Goal: Unclear

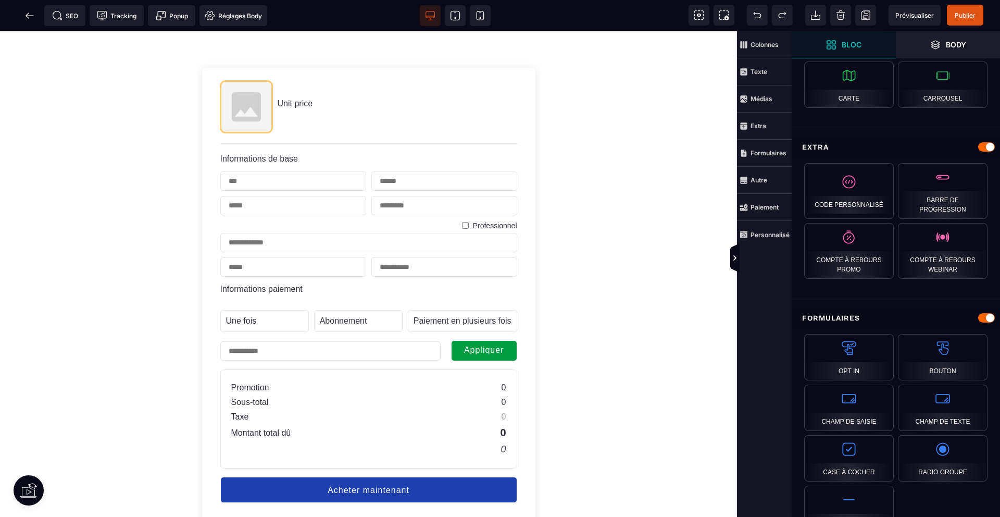
scroll to position [596, 0]
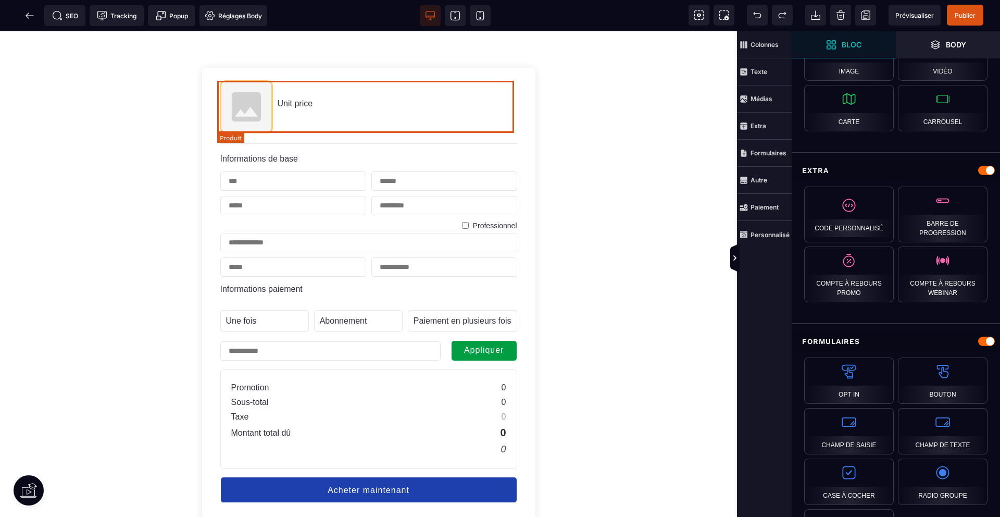
click at [242, 115] on img at bounding box center [246, 107] width 52 height 52
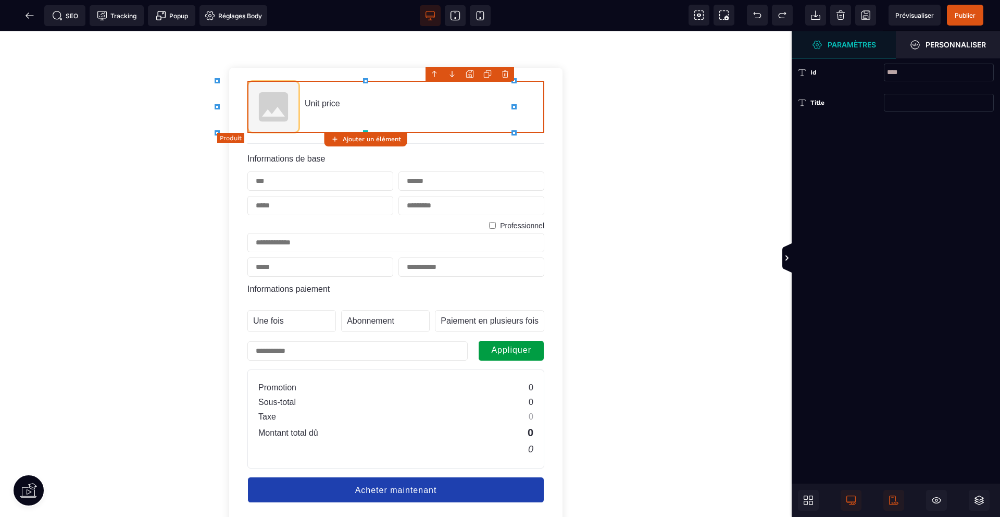
scroll to position [0, 0]
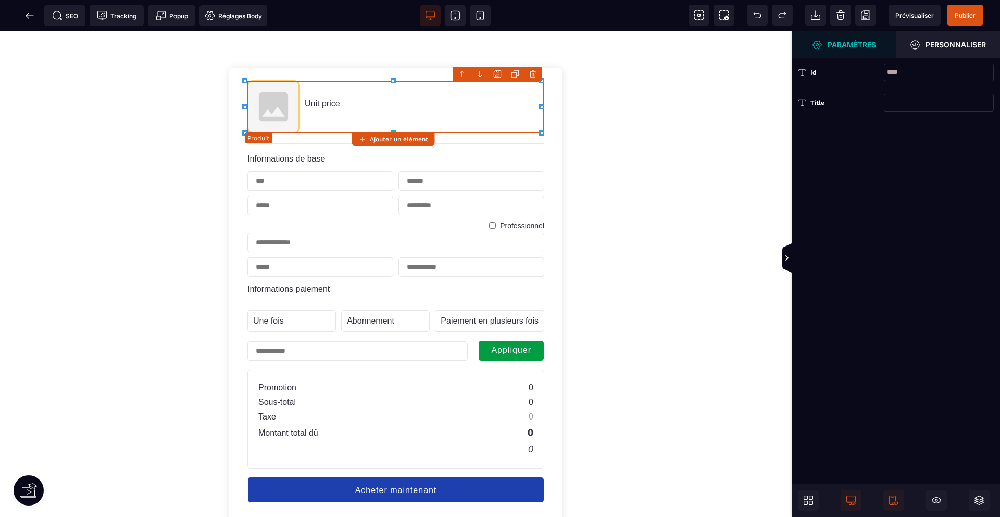
click at [263, 105] on img at bounding box center [273, 107] width 52 height 52
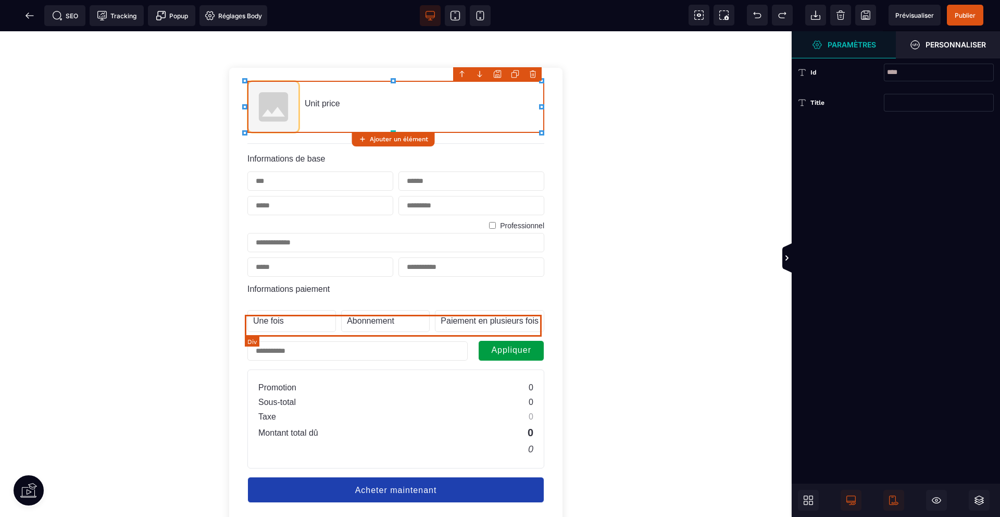
click at [285, 325] on div "Une fois Label Name" at bounding box center [291, 321] width 89 height 22
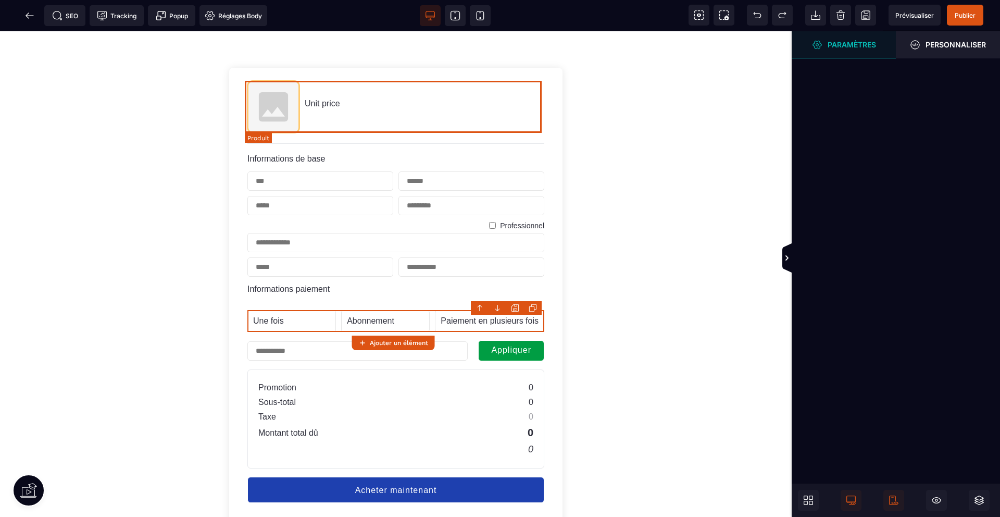
click at [289, 112] on img at bounding box center [273, 107] width 52 height 52
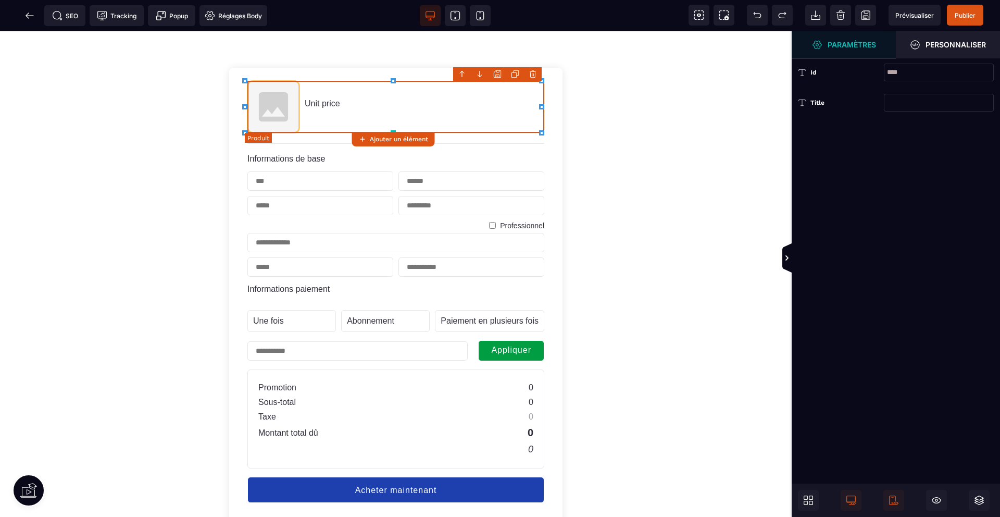
click at [327, 99] on span "Unit price" at bounding box center [322, 103] width 35 height 9
click at [322, 103] on span "Unit price" at bounding box center [322, 103] width 35 height 9
click at [898, 72] on input "****" at bounding box center [939, 73] width 110 height 18
click at [920, 72] on input "****" at bounding box center [939, 73] width 110 height 18
type input "*"
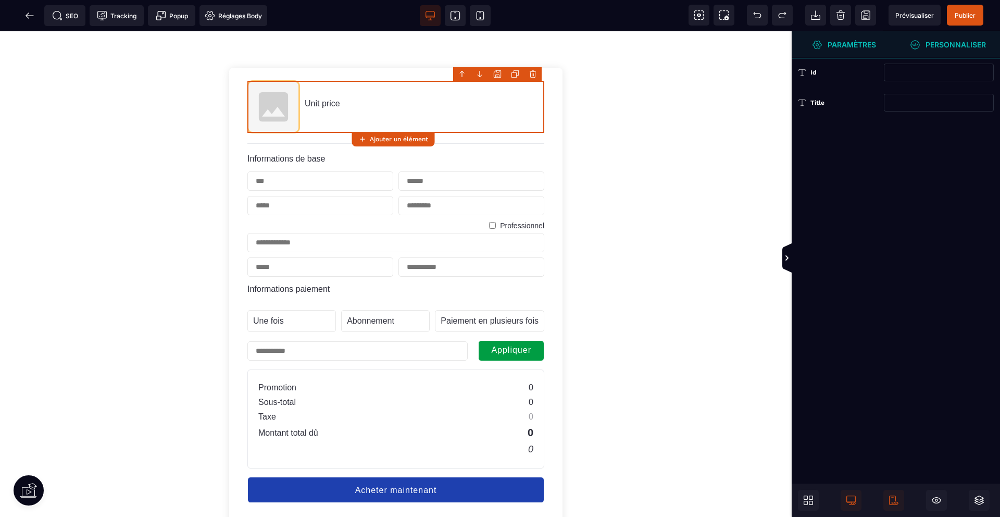
click at [926, 46] on strong "Personnaliser" at bounding box center [956, 45] width 60 height 8
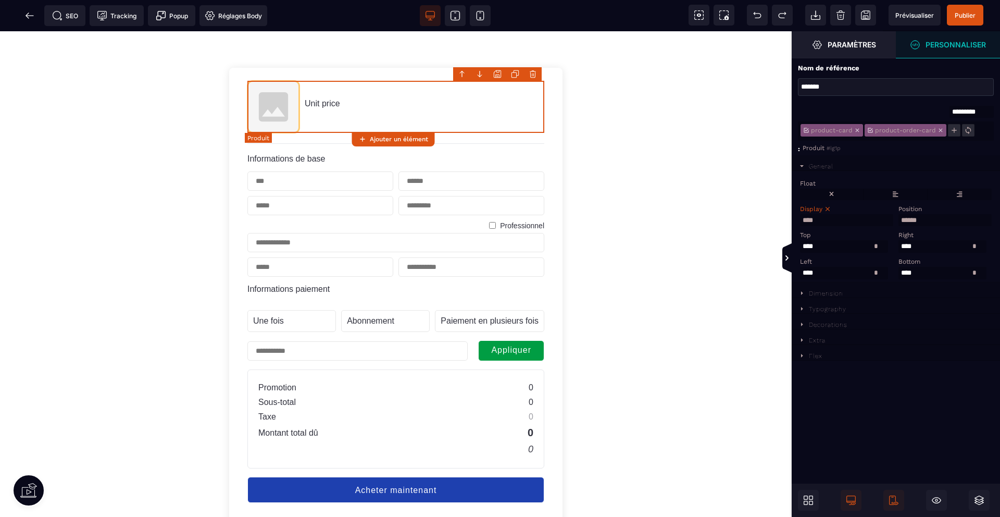
click at [314, 112] on div "Unit price" at bounding box center [324, 107] width 38 height 20
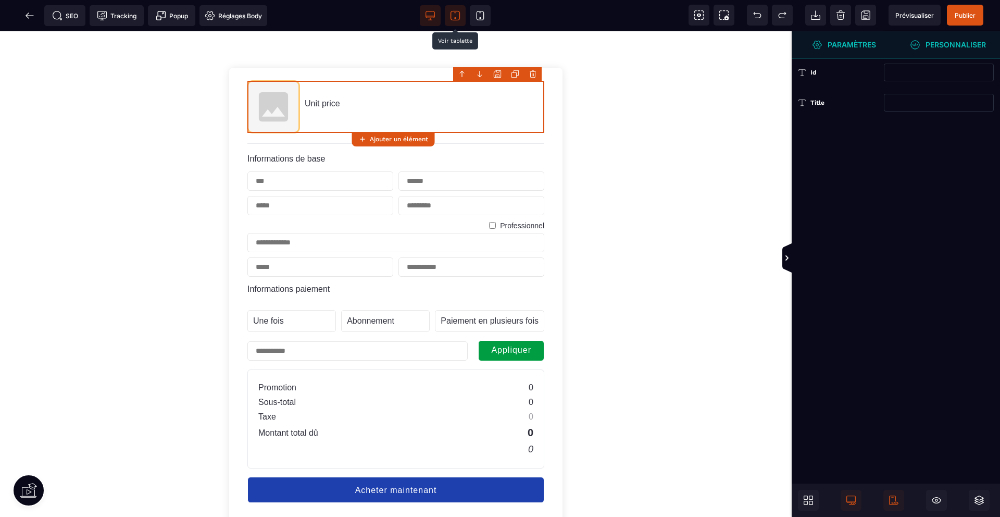
click at [445, 15] on span at bounding box center [455, 15] width 21 height 21
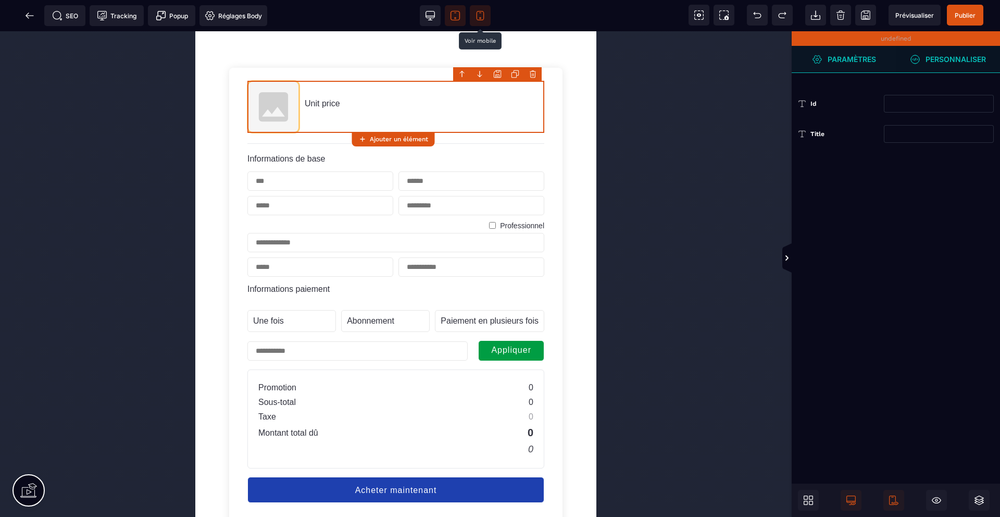
click at [475, 15] on icon at bounding box center [480, 15] width 10 height 10
